Goal: Task Accomplishment & Management: Use online tool/utility

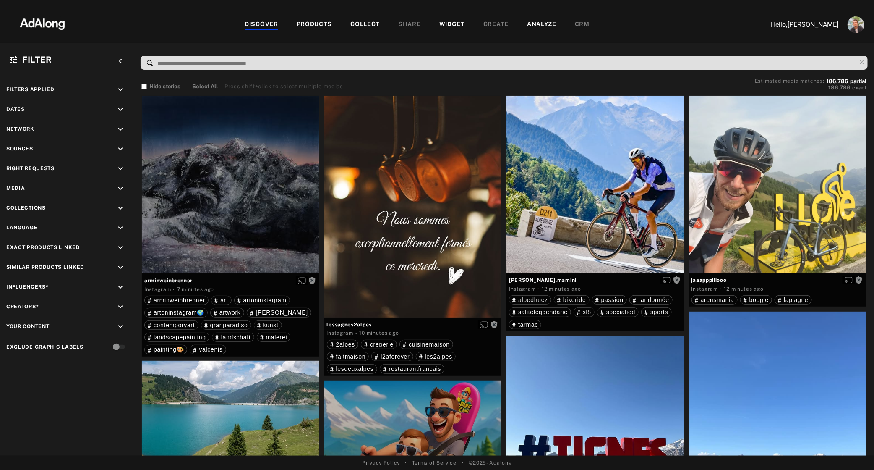
click at [446, 21] on div "WIDGET" at bounding box center [453, 25] width 26 height 10
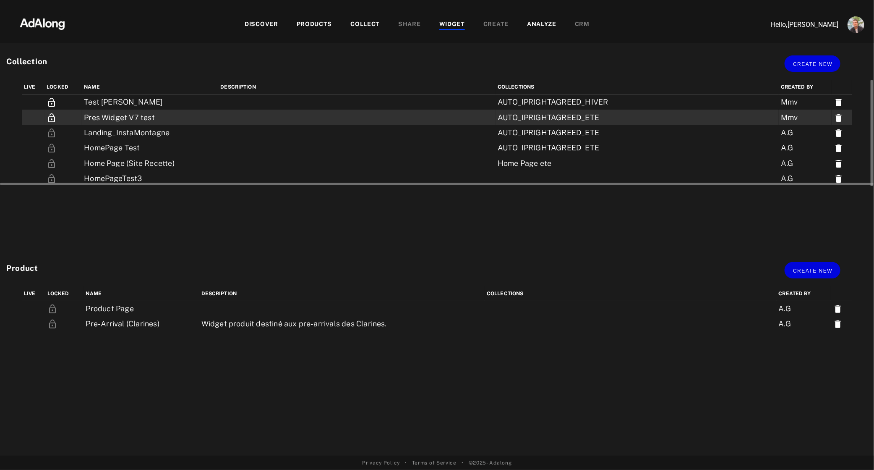
click at [117, 113] on td "Pres Widget V7 test" at bounding box center [150, 117] width 136 height 15
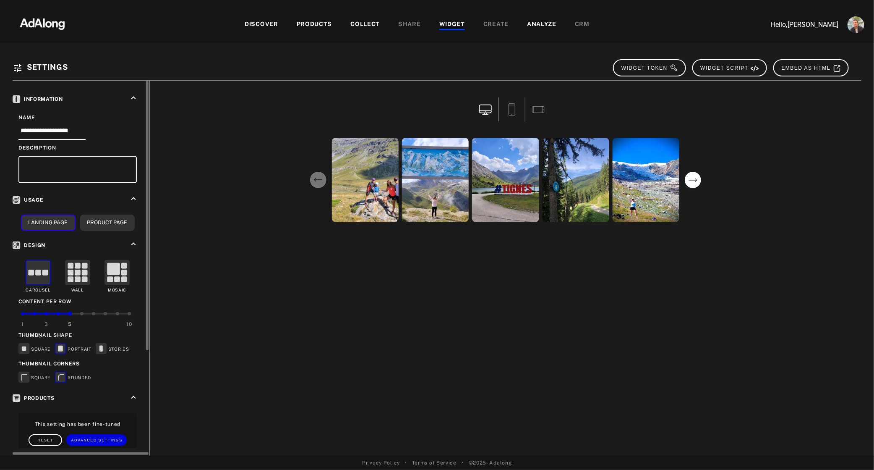
click at [135, 97] on icon "keyboard_arrow_up" at bounding box center [133, 97] width 9 height 9
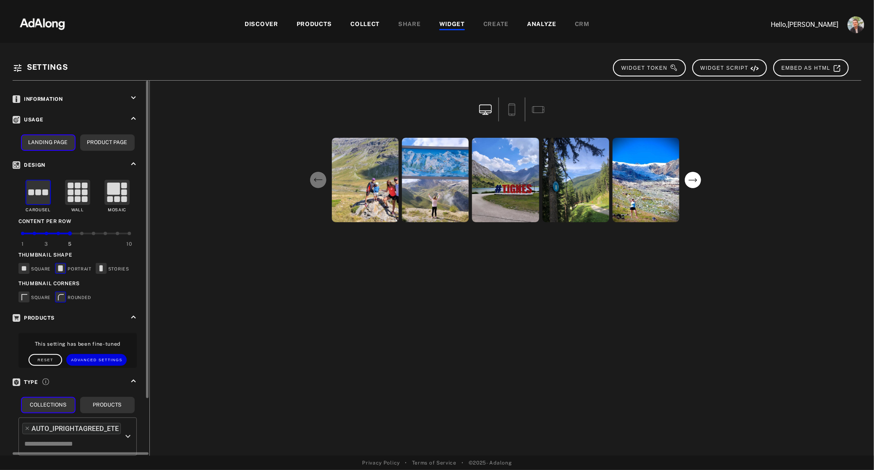
click at [135, 97] on icon "keyboard_arrow_down" at bounding box center [133, 97] width 9 height 9
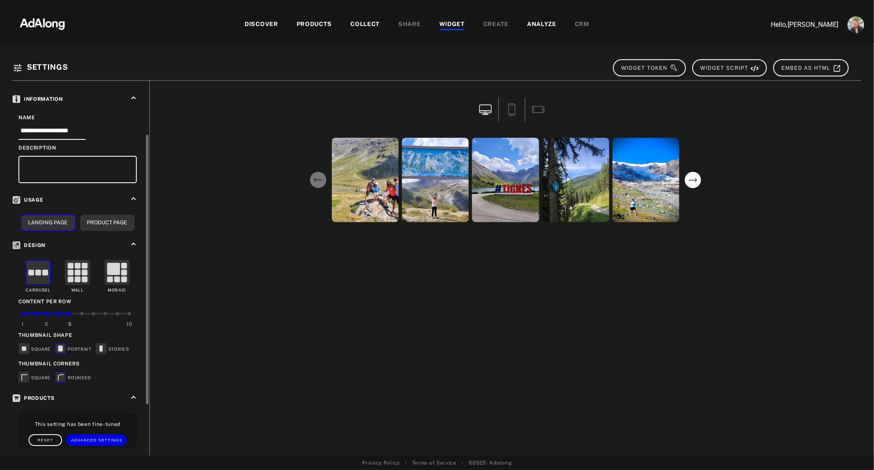
scroll to position [146, 0]
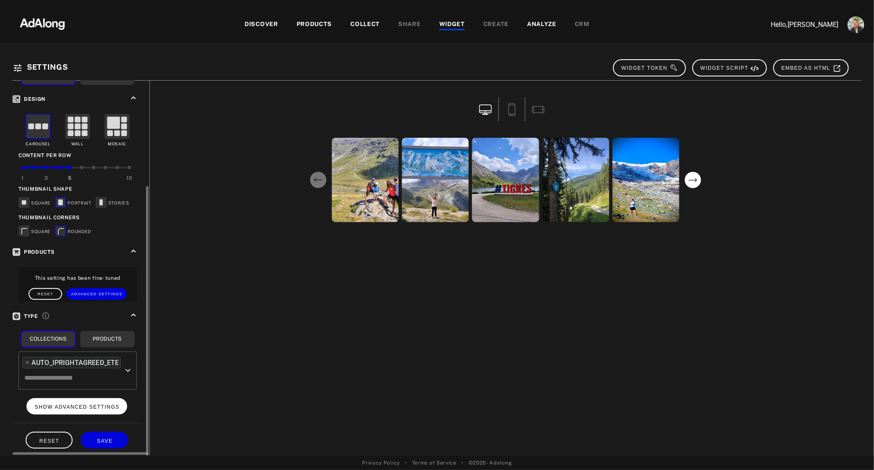
click at [92, 404] on span "SHOW ADVANCED SETTINGS" at bounding box center [77, 407] width 85 height 6
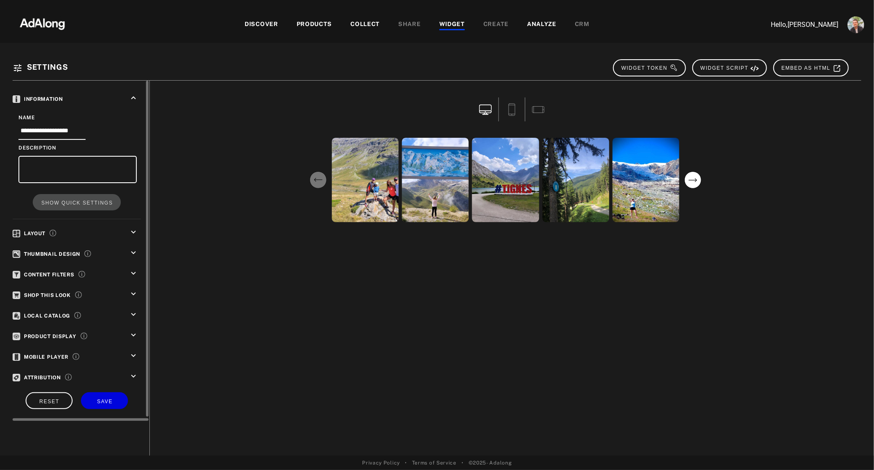
scroll to position [0, 0]
click at [135, 234] on icon "keyboard_arrow_down" at bounding box center [133, 232] width 9 height 9
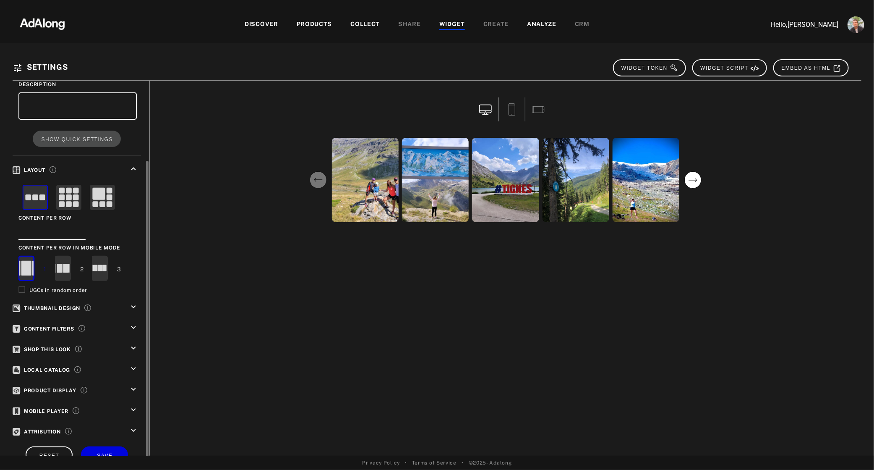
scroll to position [79, 0]
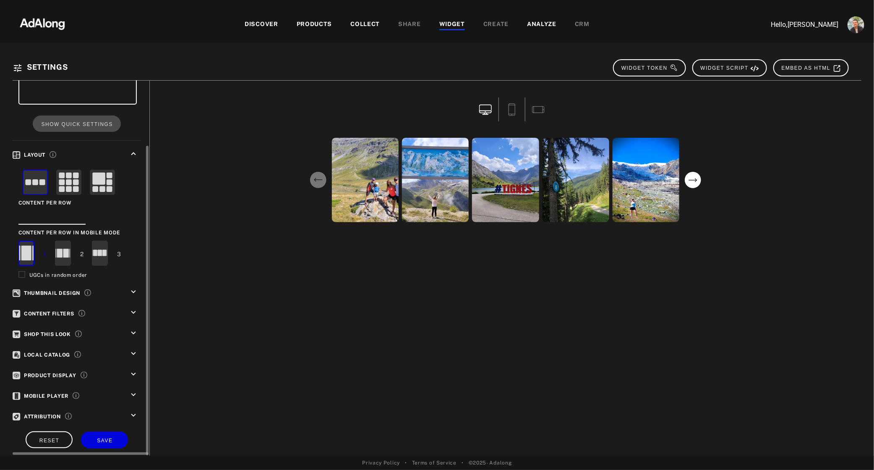
click at [133, 309] on icon "keyboard_arrow_down" at bounding box center [133, 312] width 9 height 9
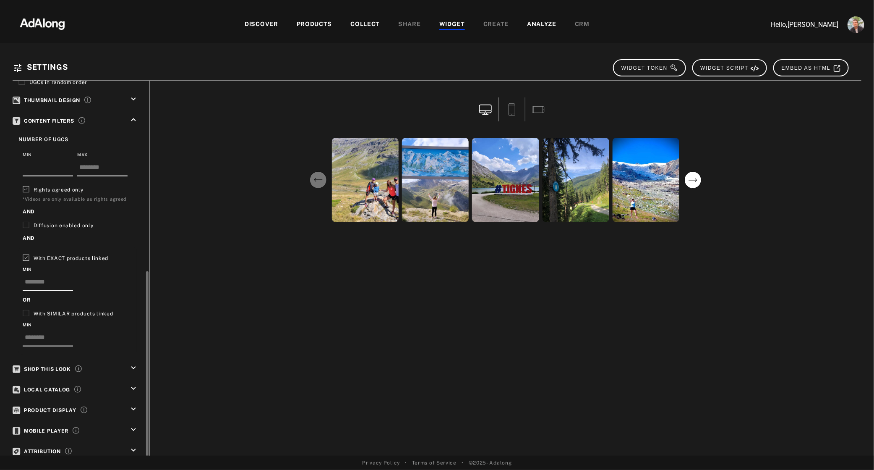
scroll to position [304, 0]
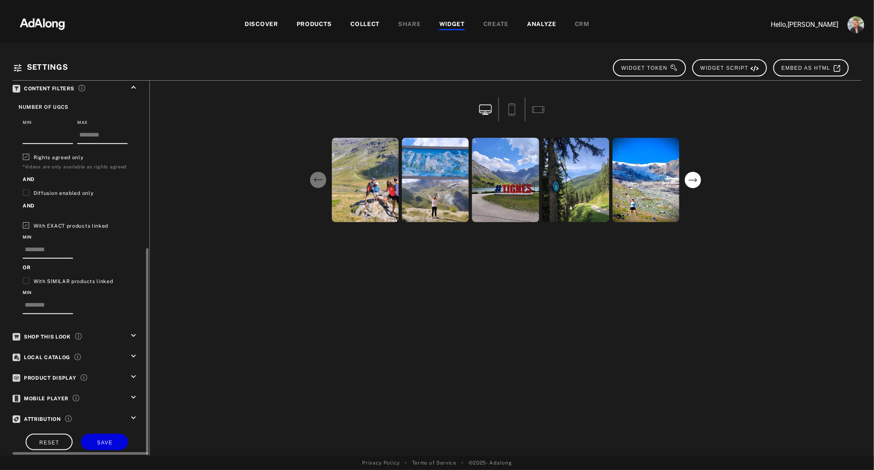
click at [133, 332] on icon "keyboard_arrow_down" at bounding box center [133, 335] width 9 height 9
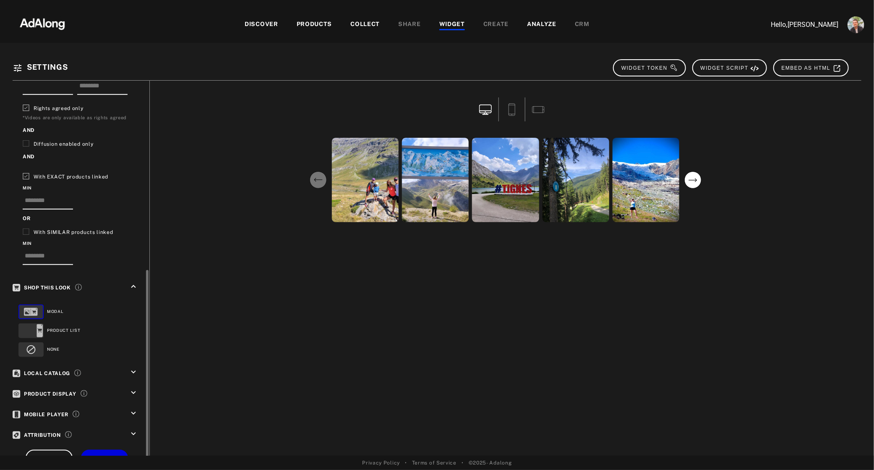
scroll to position [369, 0]
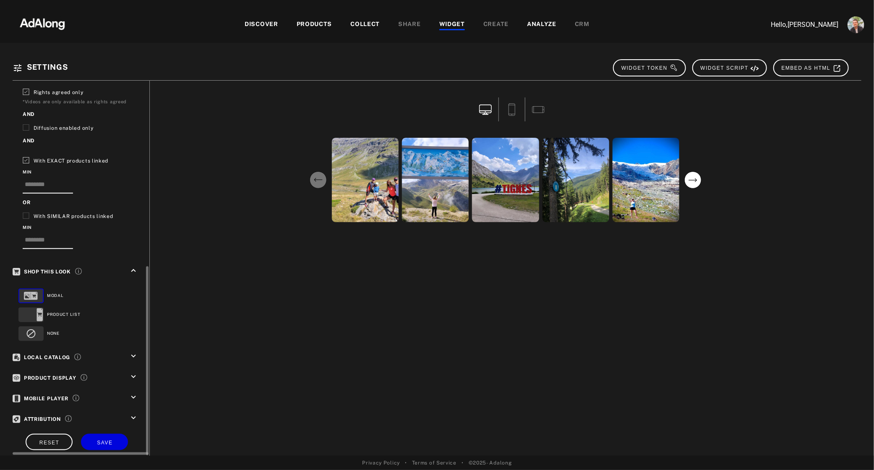
click at [136, 351] on icon "keyboard_arrow_down" at bounding box center [133, 355] width 9 height 9
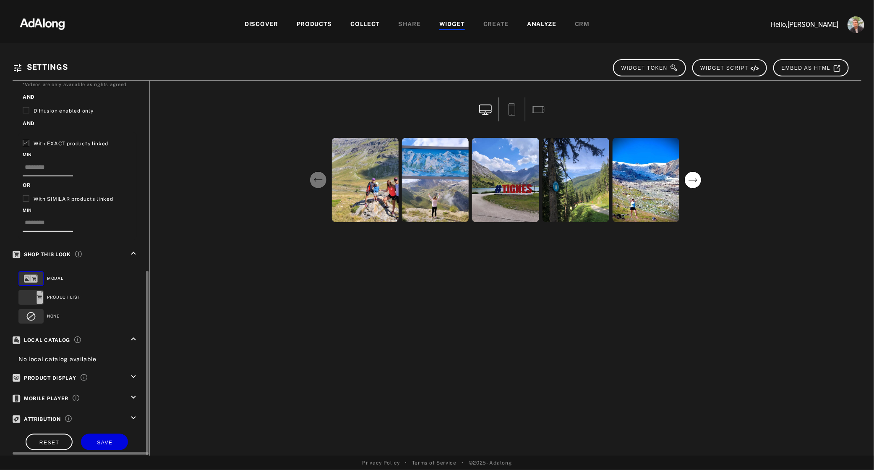
click at [132, 372] on icon "keyboard_arrow_down" at bounding box center [133, 376] width 9 height 9
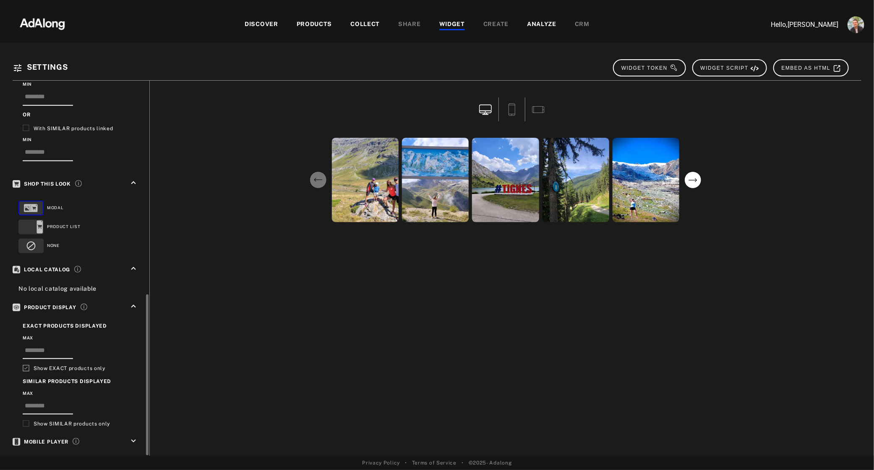
scroll to position [498, 0]
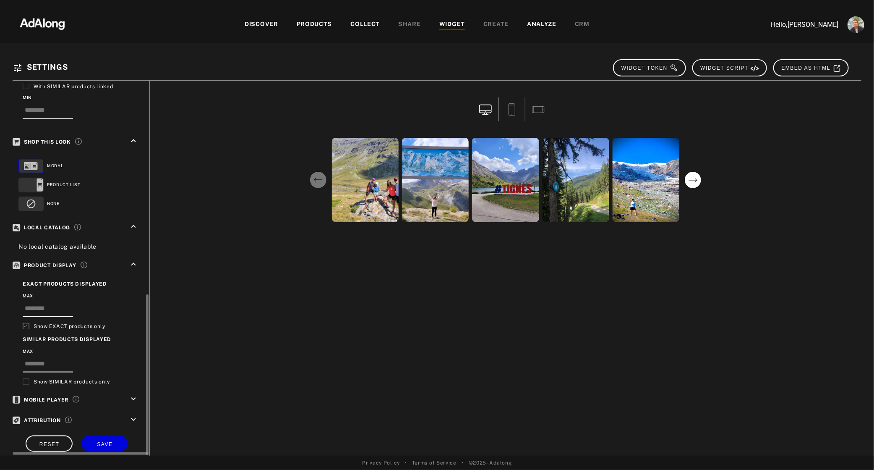
click at [134, 394] on icon "keyboard_arrow_down" at bounding box center [133, 398] width 9 height 9
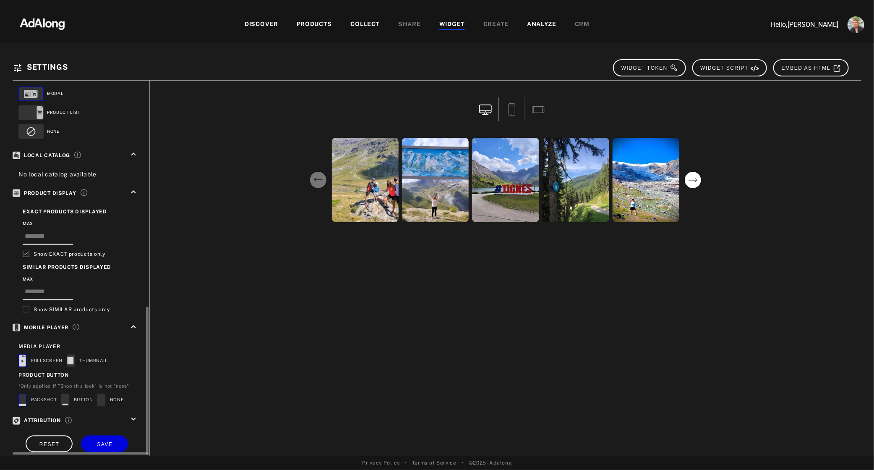
click at [134, 415] on icon "keyboard_arrow_down" at bounding box center [133, 419] width 9 height 9
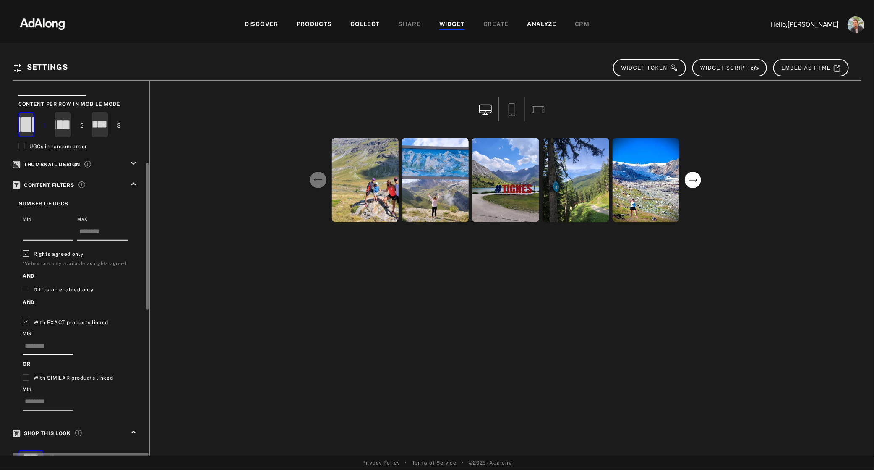
scroll to position [207, 0]
click at [134, 161] on icon "keyboard_arrow_down" at bounding box center [133, 163] width 9 height 9
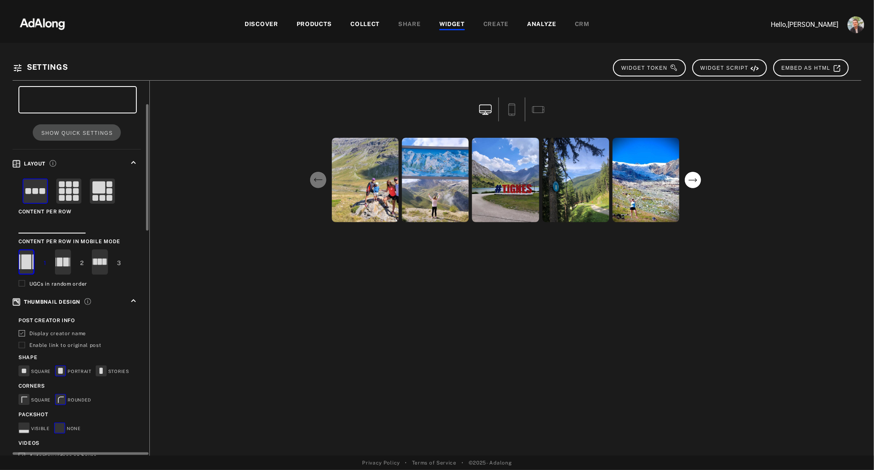
scroll to position [0, 0]
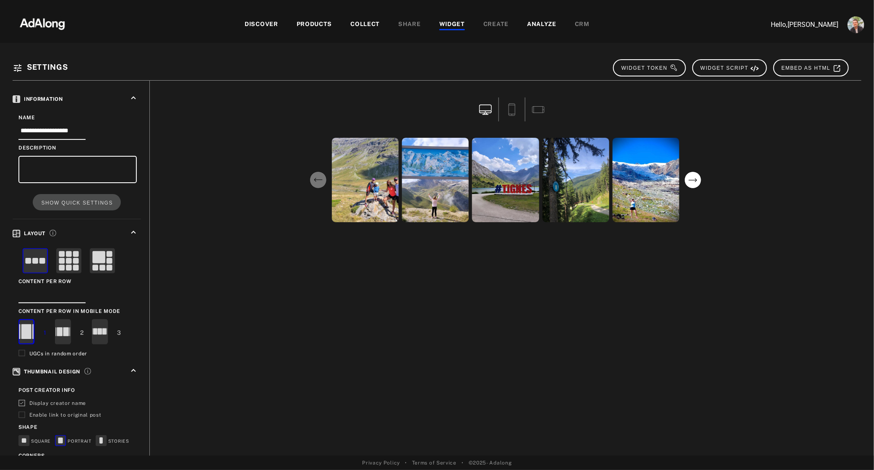
click at [453, 25] on div "WIDGET" at bounding box center [453, 25] width 26 height 10
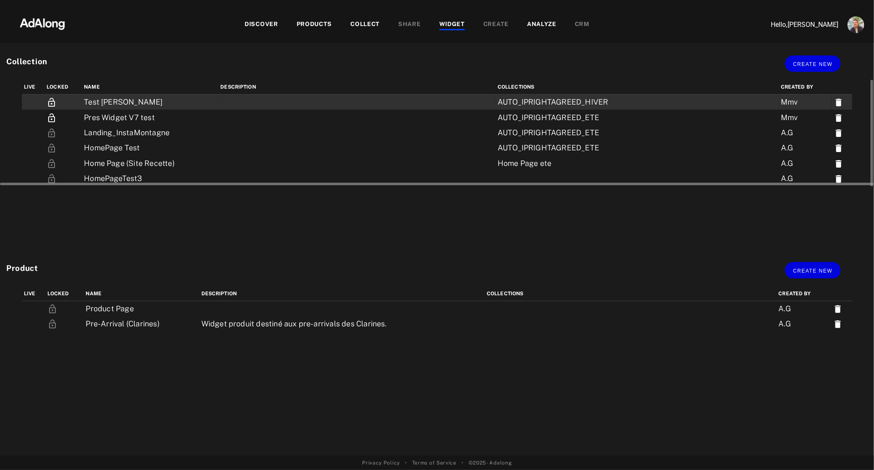
click at [124, 102] on td "Test Nathan" at bounding box center [150, 102] width 136 height 16
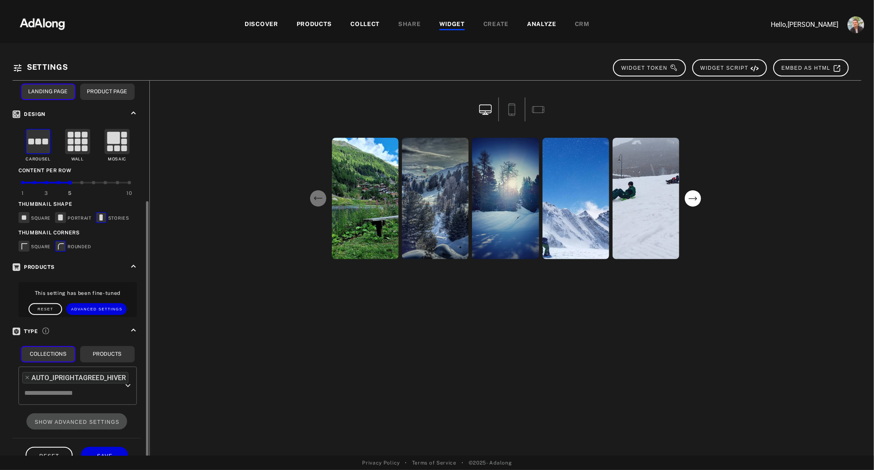
scroll to position [146, 0]
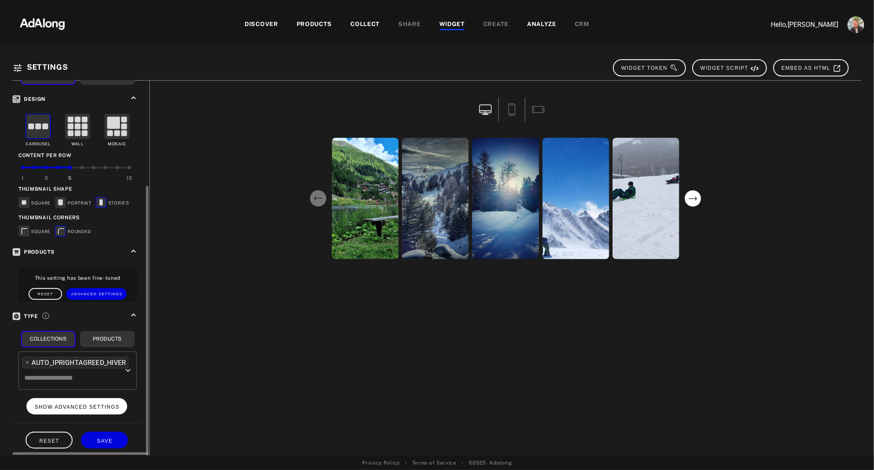
click at [93, 404] on span "SHOW ADVANCED SETTINGS" at bounding box center [77, 407] width 85 height 6
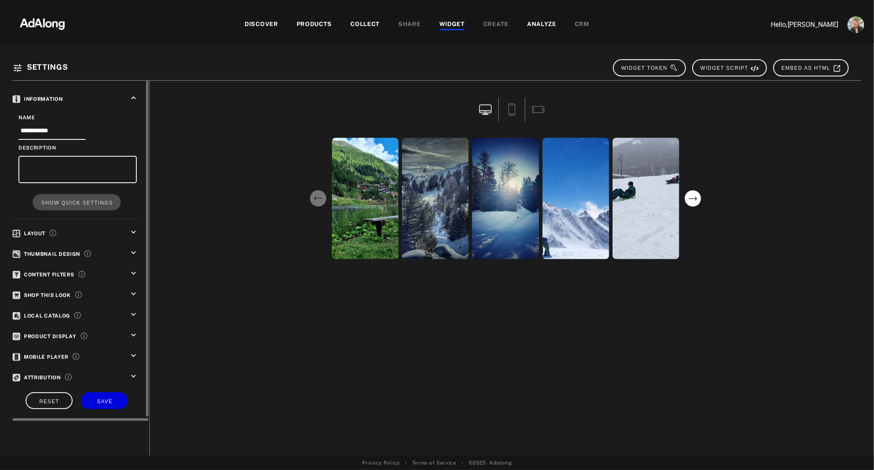
click at [133, 250] on icon "keyboard_arrow_down" at bounding box center [133, 252] width 9 height 9
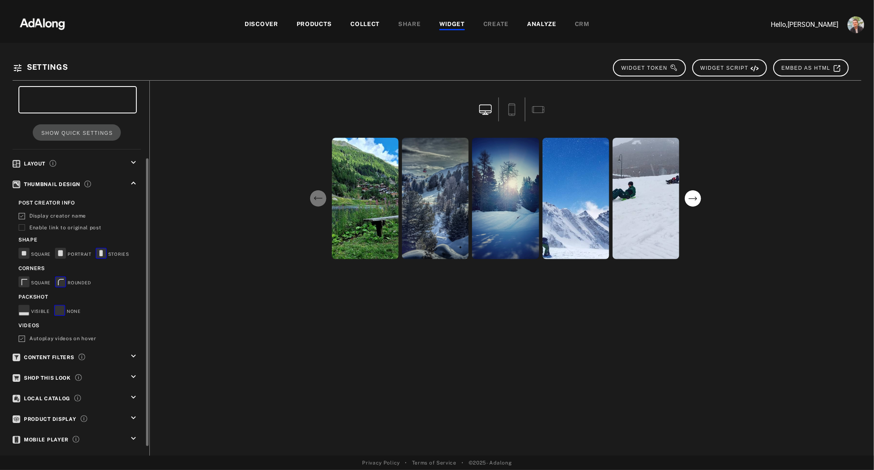
scroll to position [86, 0]
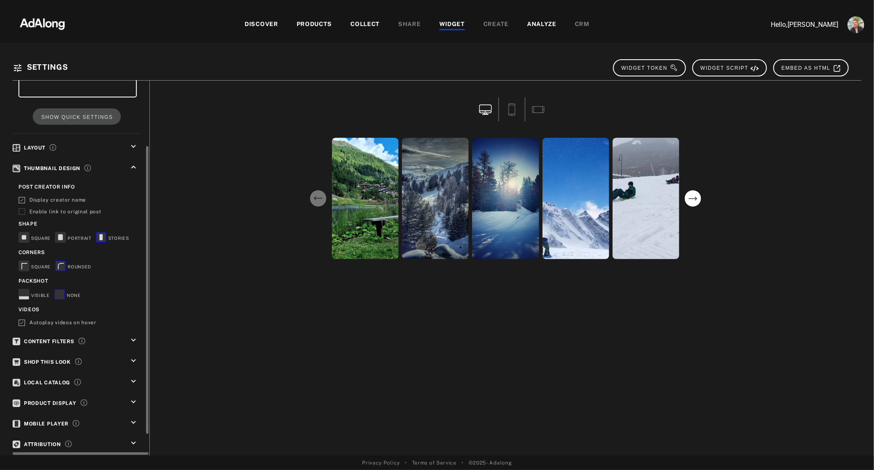
click at [130, 337] on icon "keyboard_arrow_down" at bounding box center [133, 339] width 9 height 9
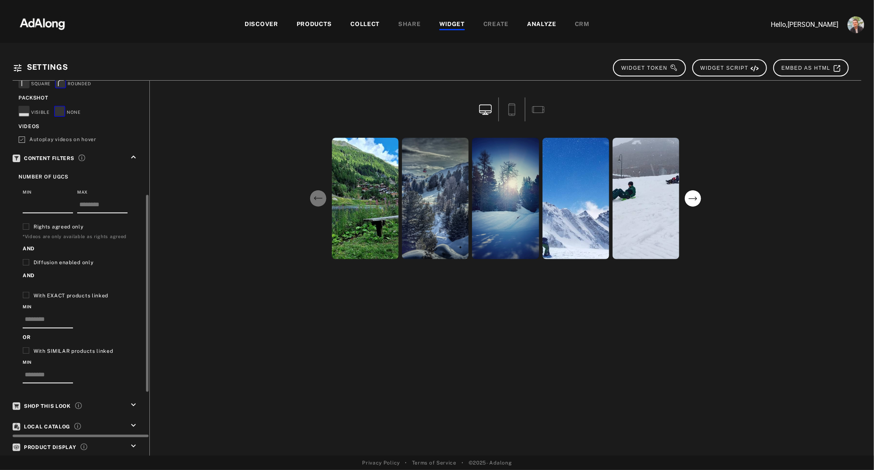
scroll to position [274, 0]
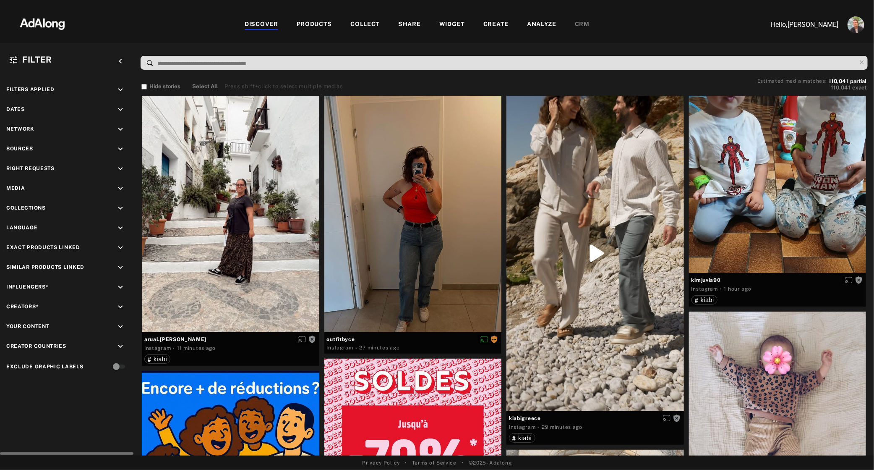
click at [120, 168] on icon "keyboard_arrow_down" at bounding box center [120, 168] width 9 height 9
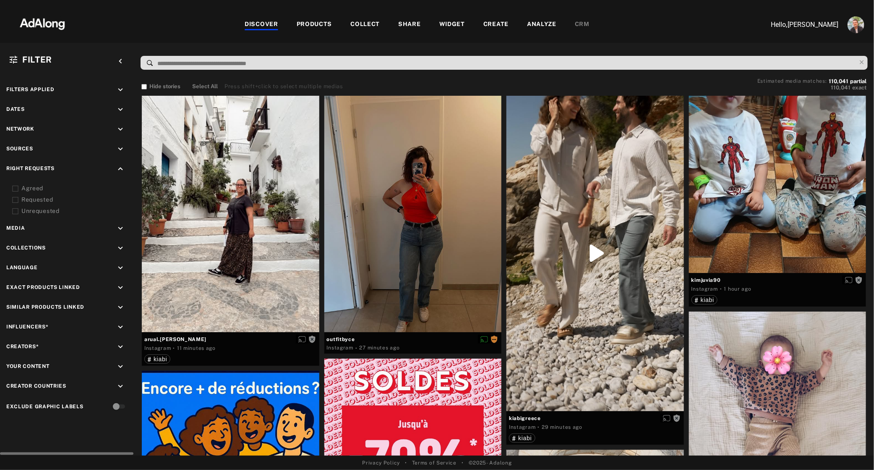
click at [34, 201] on div "Requested" at bounding box center [74, 199] width 107 height 9
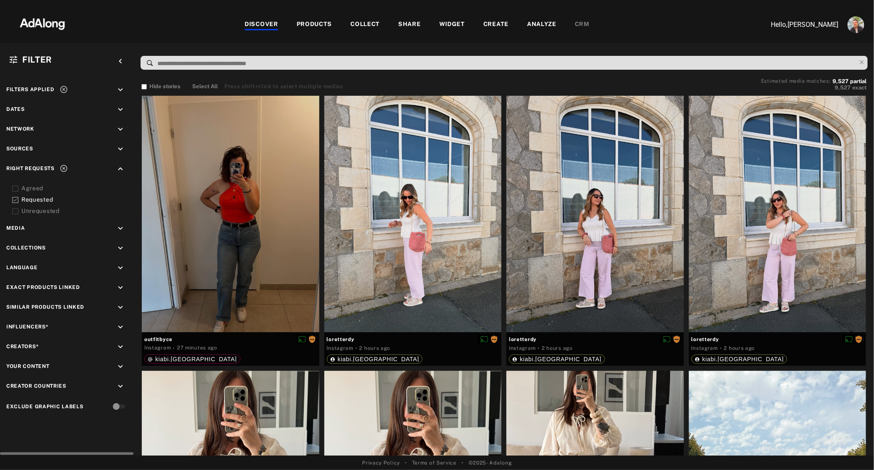
click at [34, 201] on div "Requested" at bounding box center [74, 199] width 107 height 9
click at [119, 126] on icon "keyboard_arrow_down" at bounding box center [120, 129] width 9 height 9
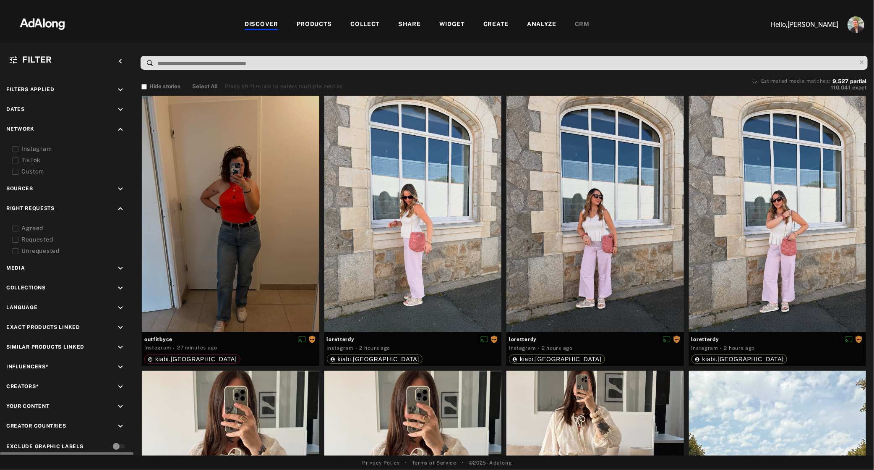
click at [121, 188] on icon "keyboard_arrow_down" at bounding box center [120, 188] width 9 height 9
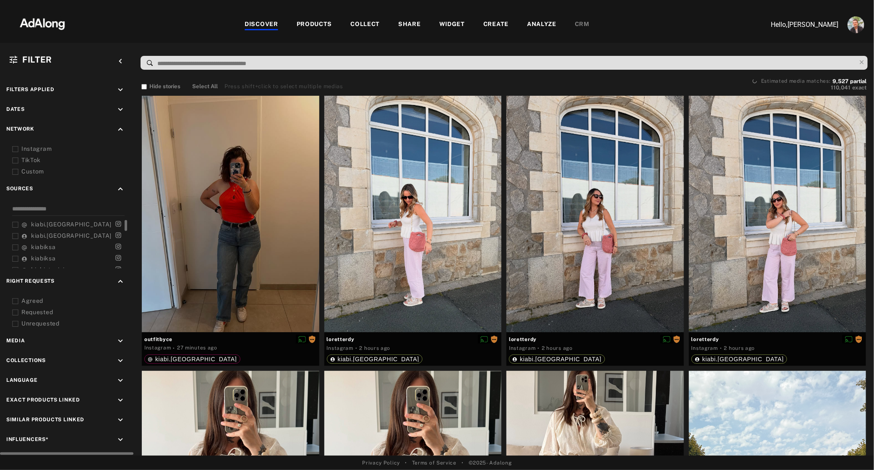
click at [48, 234] on span "kiabi.[GEOGRAPHIC_DATA]" at bounding box center [71, 235] width 81 height 7
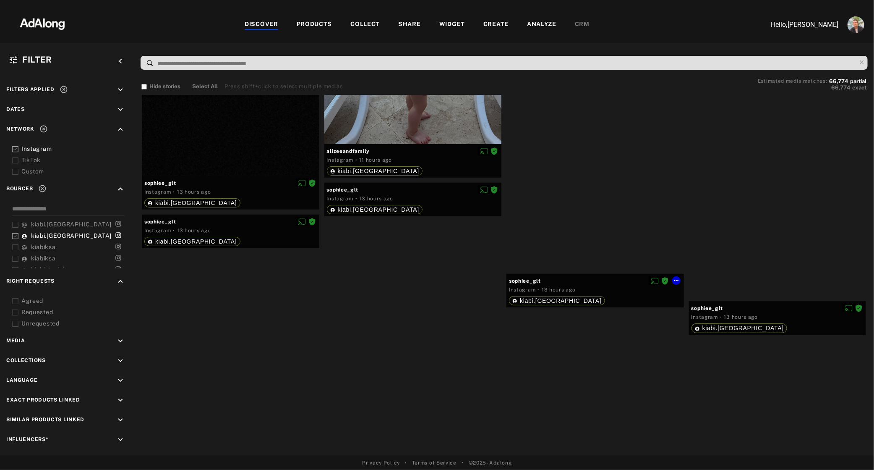
scroll to position [2347, 0]
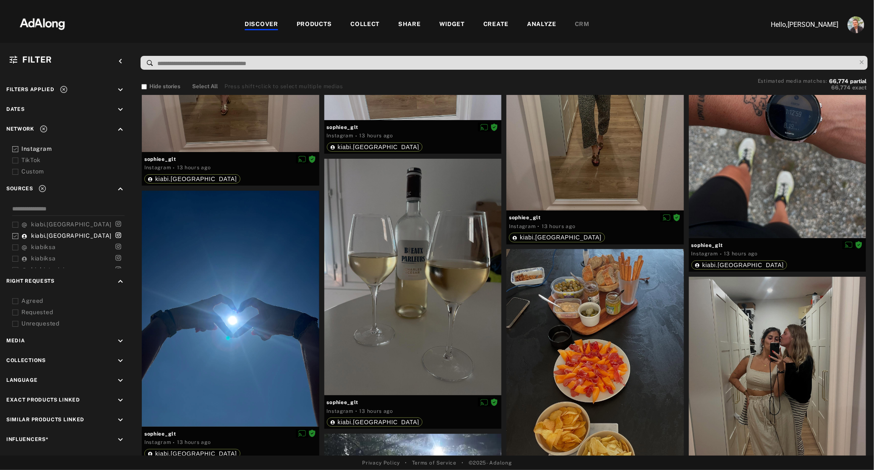
click at [32, 327] on div "Unrequested" at bounding box center [74, 323] width 107 height 9
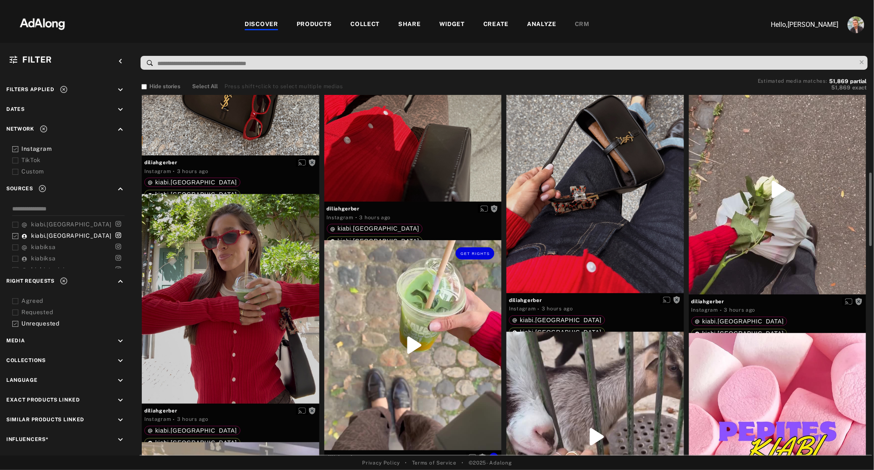
scroll to position [369, 0]
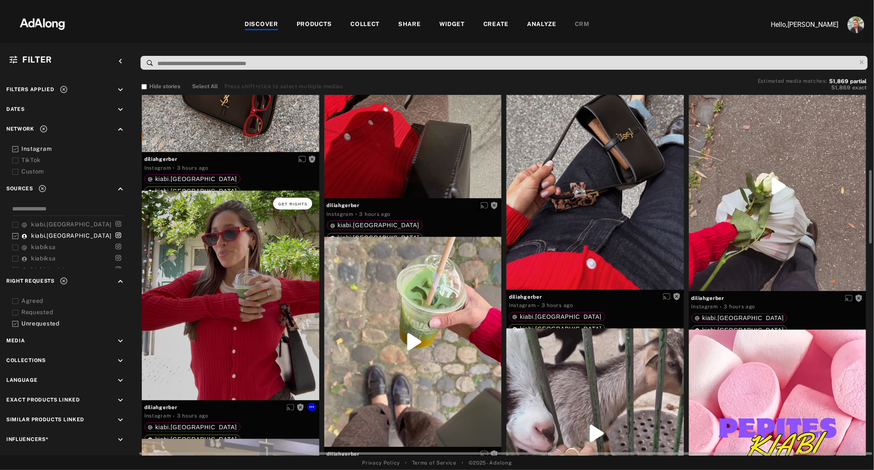
click at [294, 204] on span "Get rights" at bounding box center [292, 204] width 29 height 4
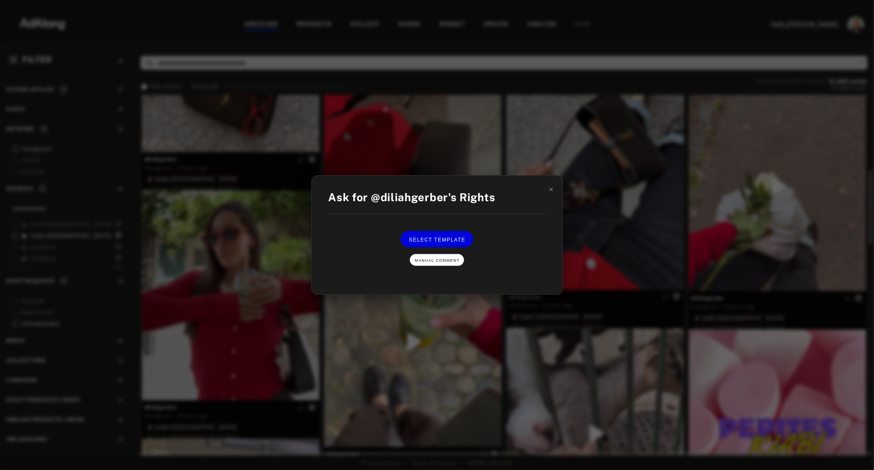
click at [428, 261] on span "Manual Comment" at bounding box center [437, 260] width 45 height 4
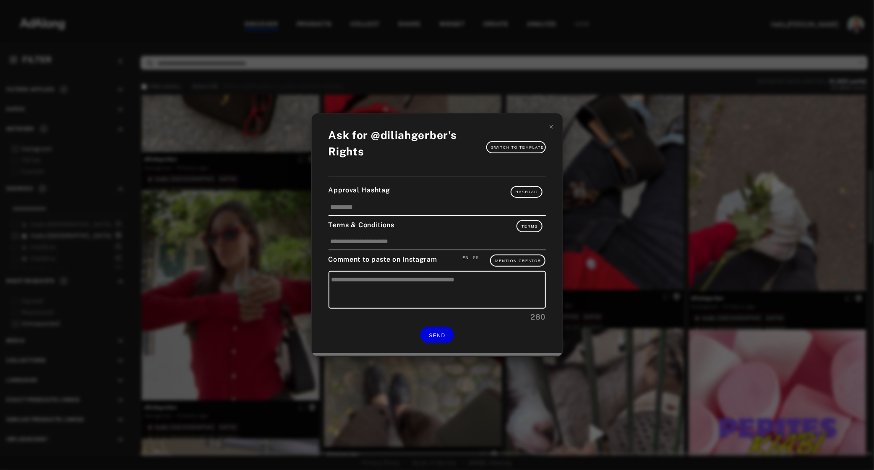
click at [477, 258] on div "FR" at bounding box center [477, 257] width 6 height 6
type textarea "**********"
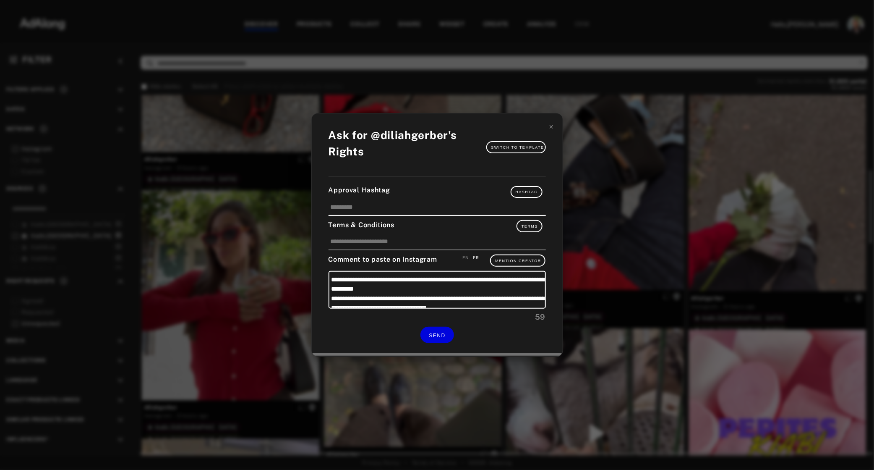
click at [555, 126] on div "**********" at bounding box center [437, 234] width 251 height 243
click at [549, 128] on icon at bounding box center [552, 127] width 6 height 6
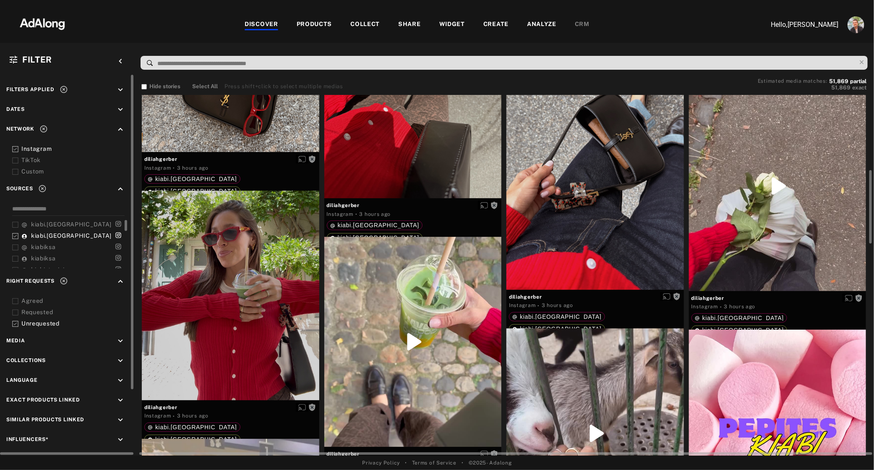
click at [34, 238] on span "kiabi.[GEOGRAPHIC_DATA]" at bounding box center [71, 235] width 81 height 7
click at [41, 222] on span "kiabi.[GEOGRAPHIC_DATA]" at bounding box center [71, 224] width 81 height 7
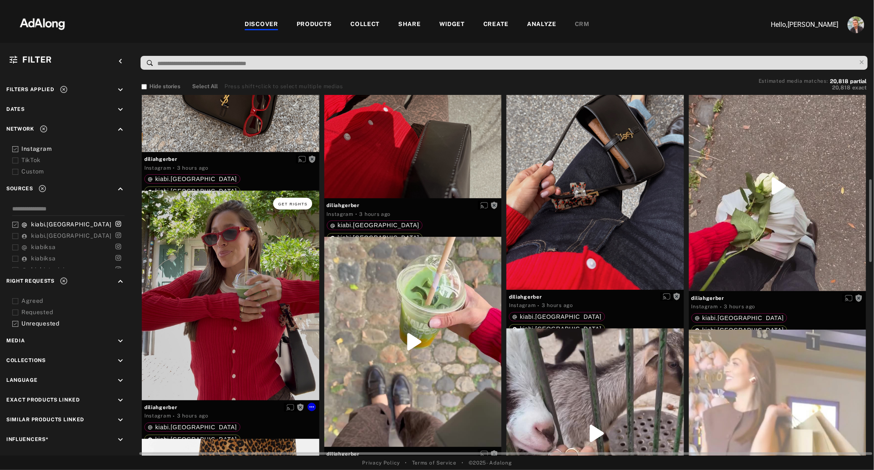
click at [297, 205] on span "Get rights" at bounding box center [292, 204] width 29 height 4
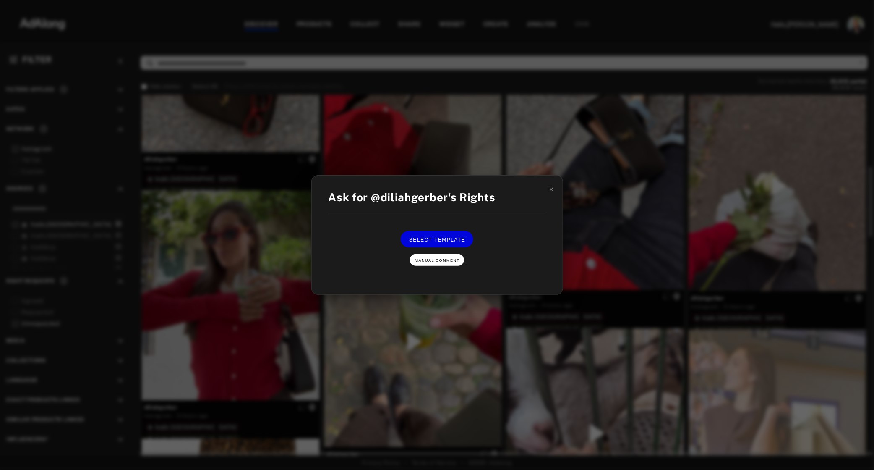
click at [445, 261] on span "Manual Comment" at bounding box center [437, 260] width 45 height 4
